Goal: Task Accomplishment & Management: Use online tool/utility

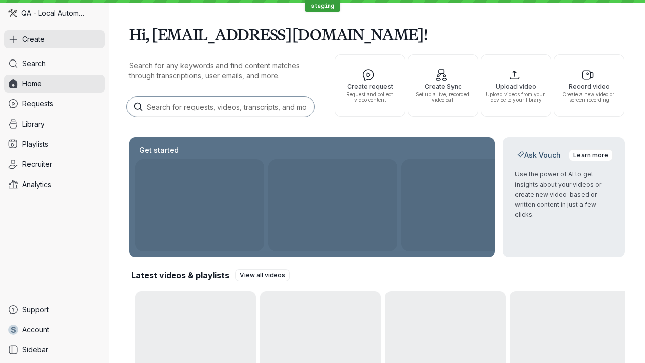
click at [54, 39] on button "Create" at bounding box center [54, 39] width 101 height 18
